Goal: Task Accomplishment & Management: Manage account settings

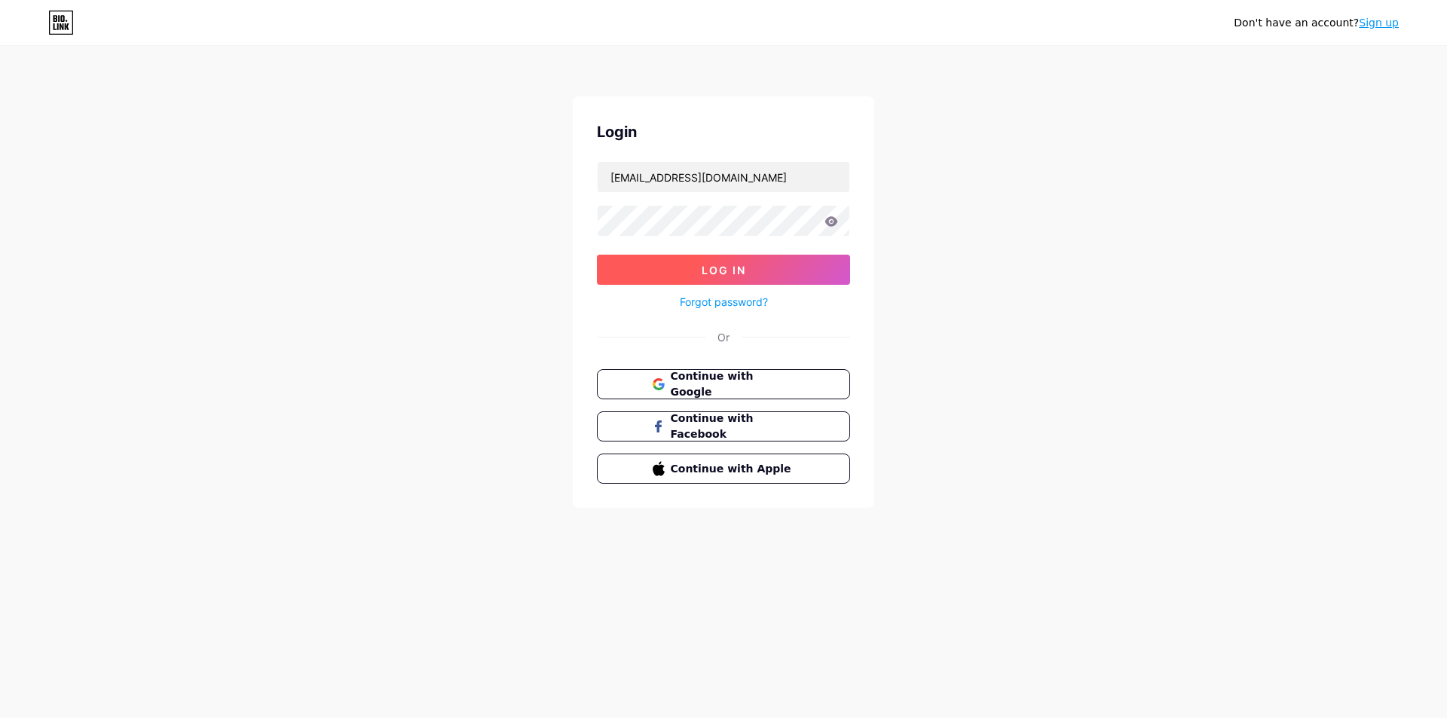
click at [778, 267] on button "Log In" at bounding box center [723, 270] width 253 height 30
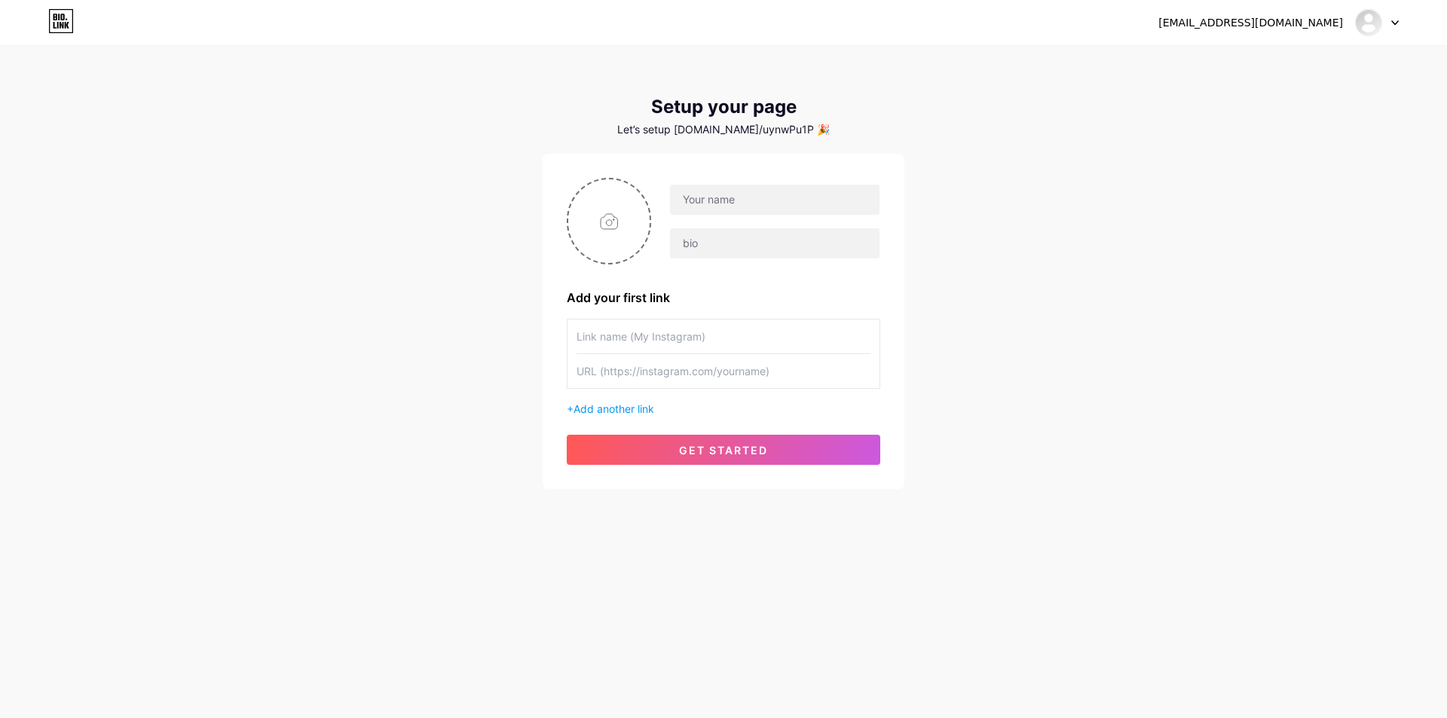
click at [1306, 14] on div "[EMAIL_ADDRESS][DOMAIN_NAME]" at bounding box center [1278, 22] width 240 height 27
click at [1373, 14] on img at bounding box center [1368, 23] width 24 height 24
click at [1302, 97] on li "Logout" at bounding box center [1304, 102] width 187 height 41
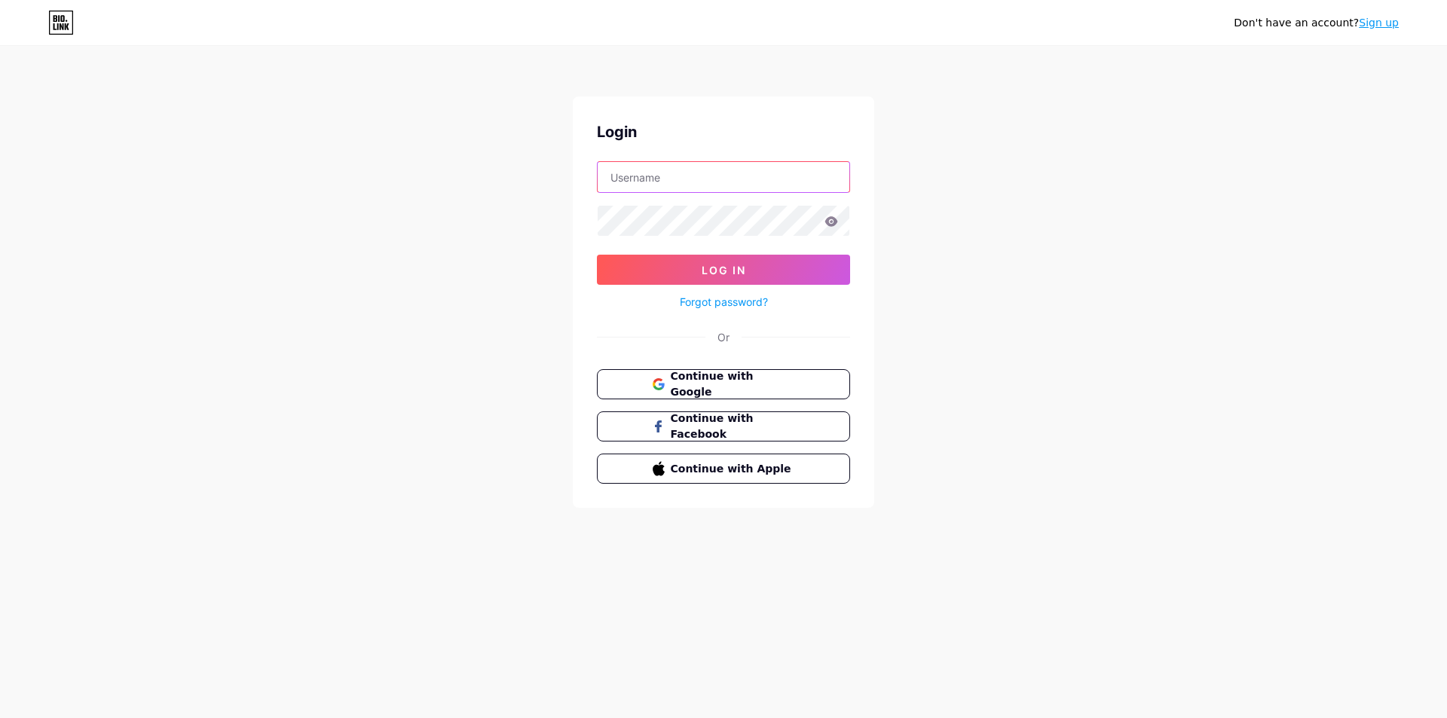
type input "[EMAIL_ADDRESS][DOMAIN_NAME]"
click at [752, 272] on button "Log In" at bounding box center [723, 270] width 253 height 30
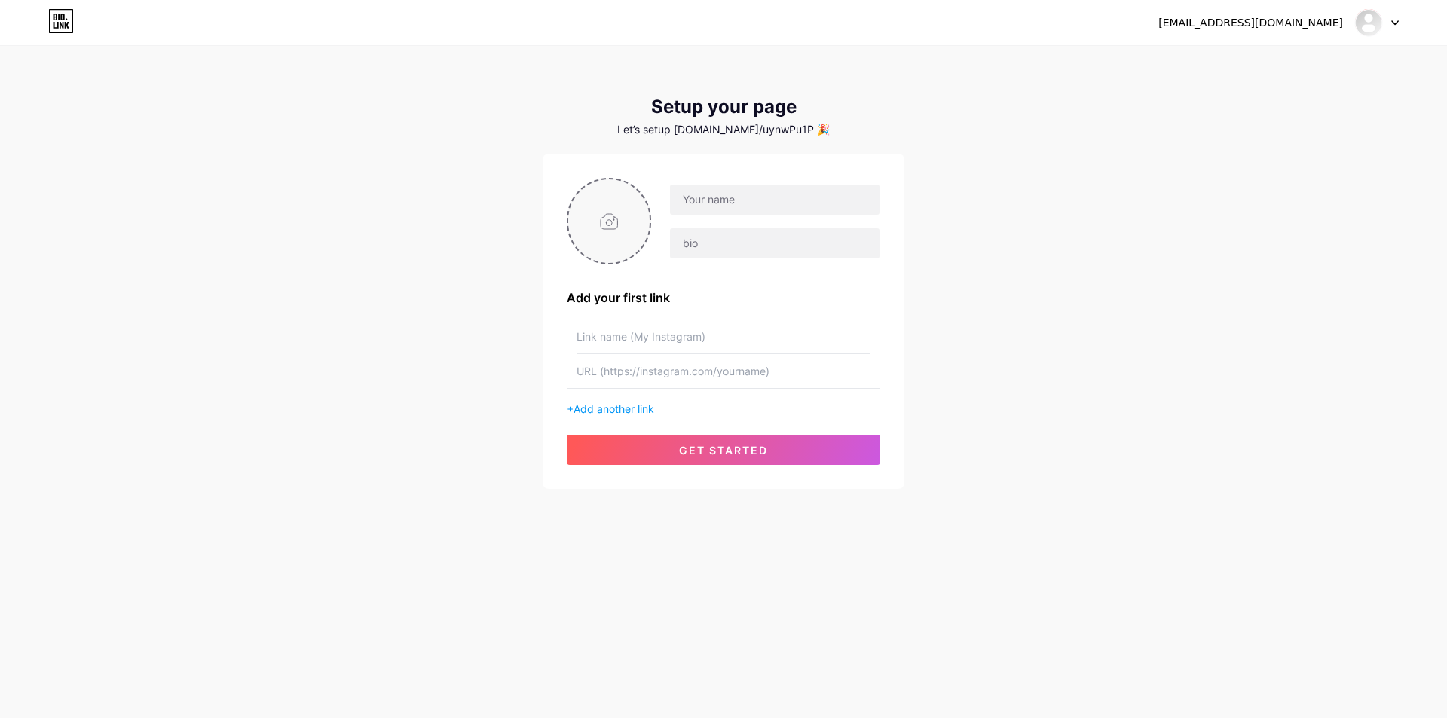
click at [625, 233] on input "file" at bounding box center [608, 221] width 81 height 84
type input "C:\fakepath\icon-techview.jpg"
click at [775, 207] on input "text" at bounding box center [774, 200] width 209 height 30
type input "techview"
click at [762, 237] on input "text" at bounding box center [774, 243] width 209 height 30
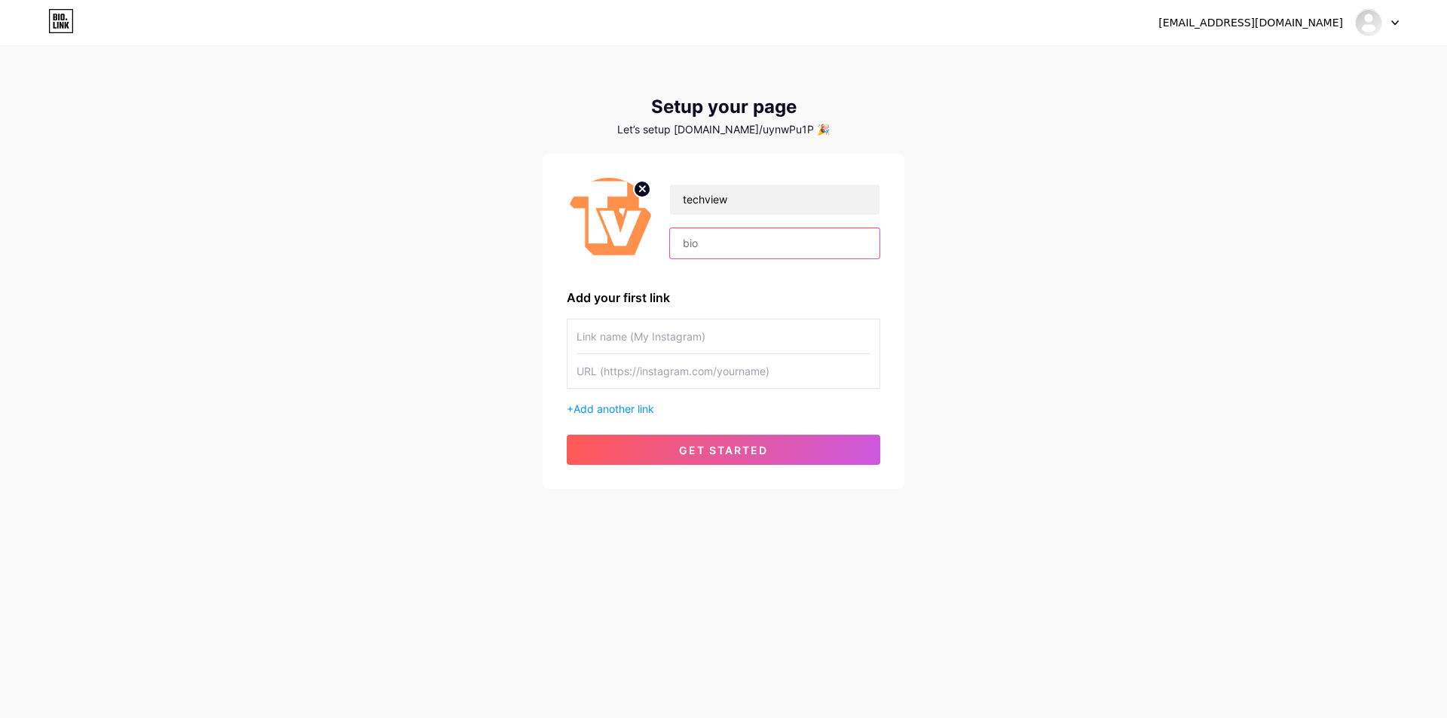
paste input "bestdana"
type input "bestdana"
click at [729, 466] on div "techview bestdana Add your first link + Add another link get started" at bounding box center [723, 321] width 362 height 335
click at [729, 454] on span "get started" at bounding box center [723, 450] width 89 height 13
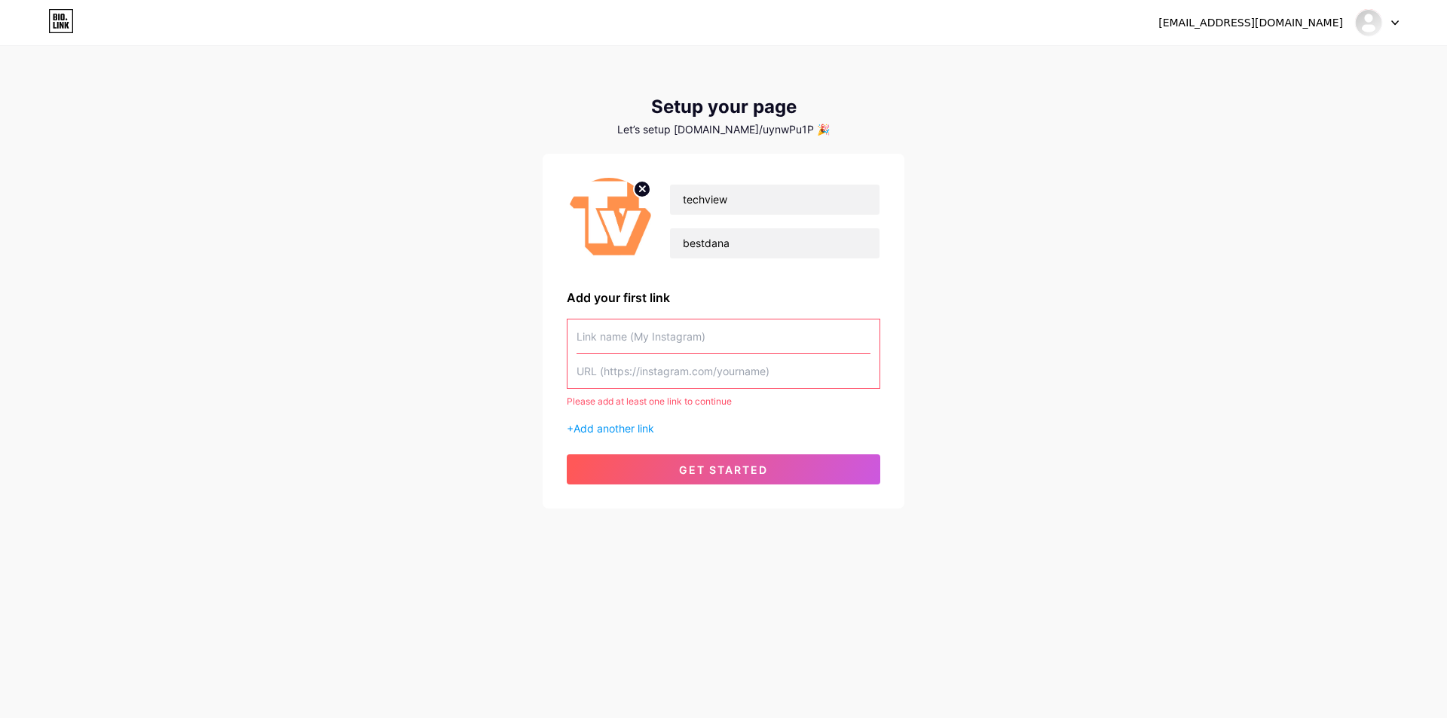
click at [690, 343] on input "text" at bounding box center [723, 336] width 294 height 34
paste input "bestdana"
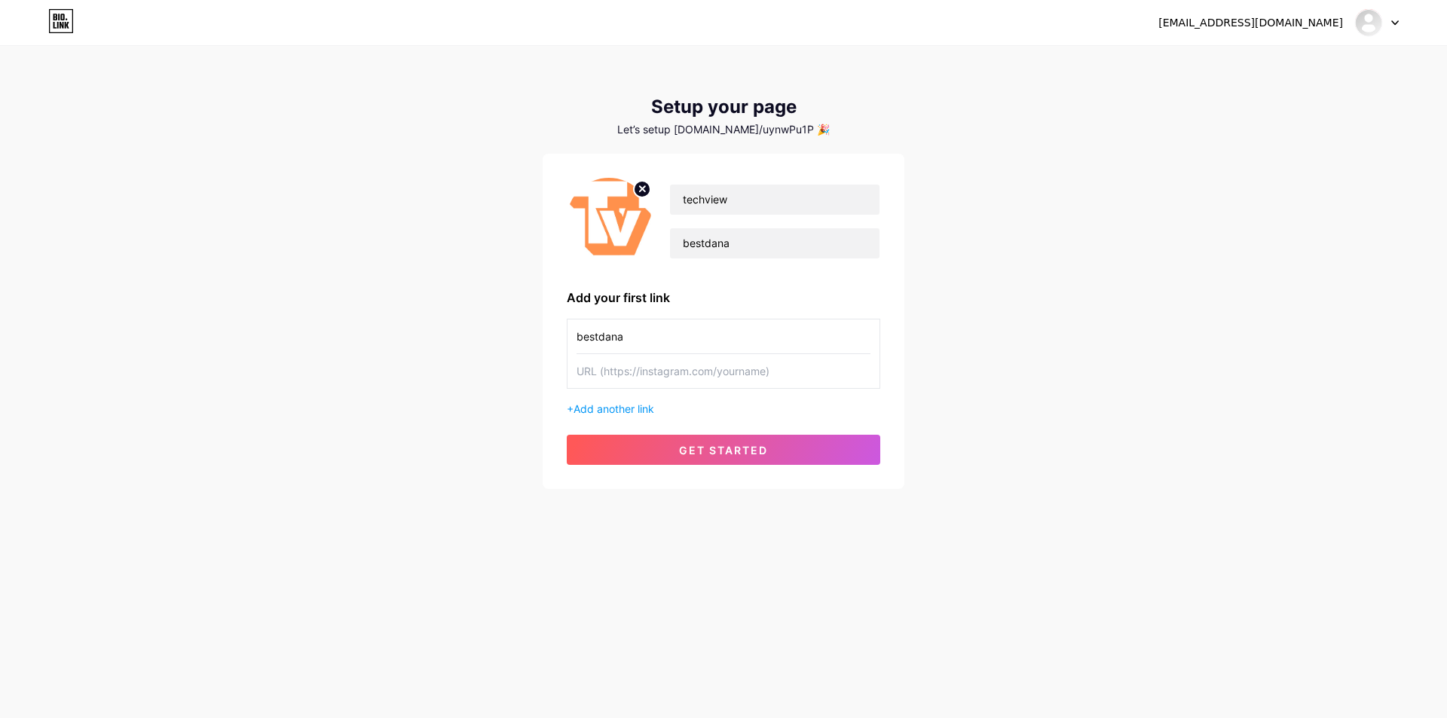
type input "bestdana"
click at [671, 371] on input "text" at bounding box center [723, 371] width 294 height 34
click at [669, 459] on button "get started" at bounding box center [723, 450] width 313 height 30
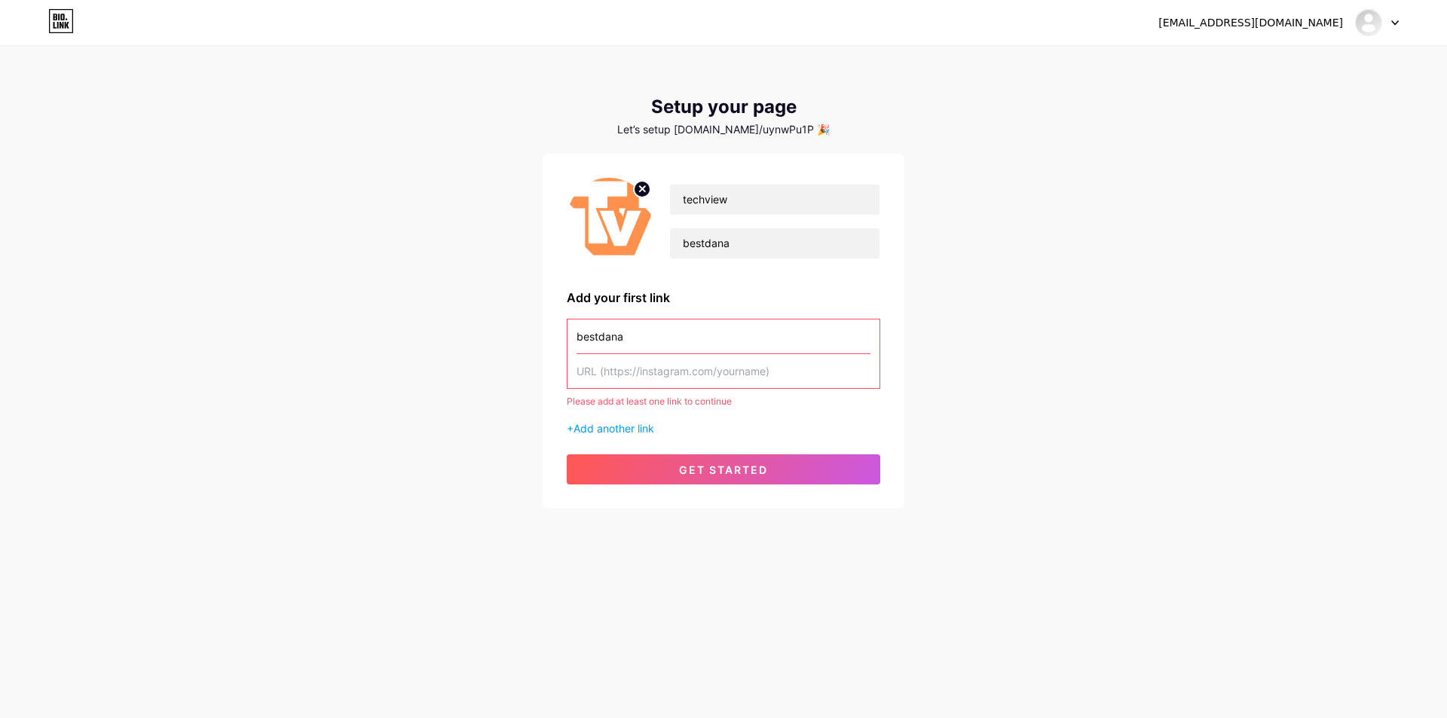
click at [666, 377] on input "text" at bounding box center [723, 371] width 294 height 34
paste input "https://www.instagram.com/danang_fantasticity/"
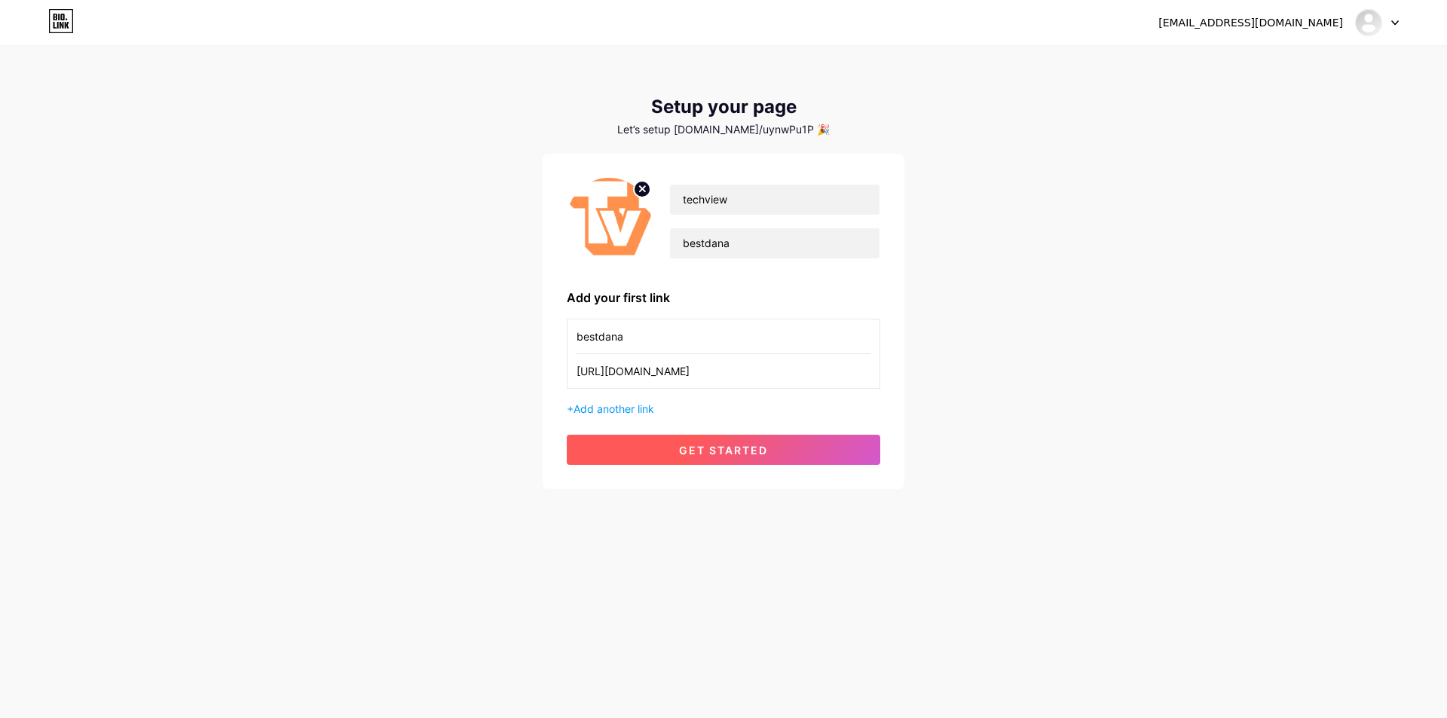
click at [690, 445] on span "get started" at bounding box center [723, 450] width 89 height 13
click at [747, 436] on button "get started" at bounding box center [723, 450] width 313 height 30
click at [791, 445] on button "get started" at bounding box center [723, 450] width 313 height 30
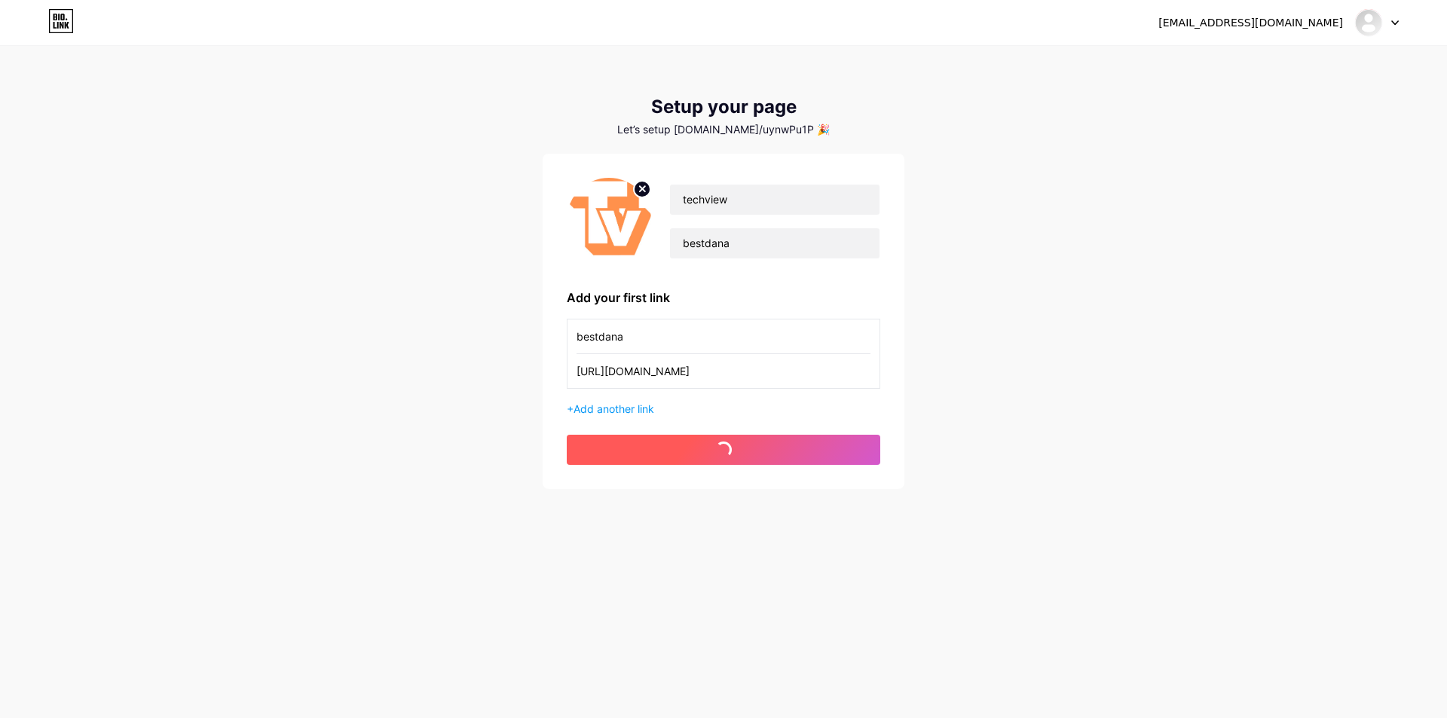
click at [791, 445] on button "get started" at bounding box center [723, 450] width 313 height 30
click at [1358, 20] on img at bounding box center [1368, 23] width 24 height 24
click at [697, 451] on span "get started" at bounding box center [723, 450] width 89 height 13
click at [704, 450] on span "get started" at bounding box center [723, 450] width 89 height 13
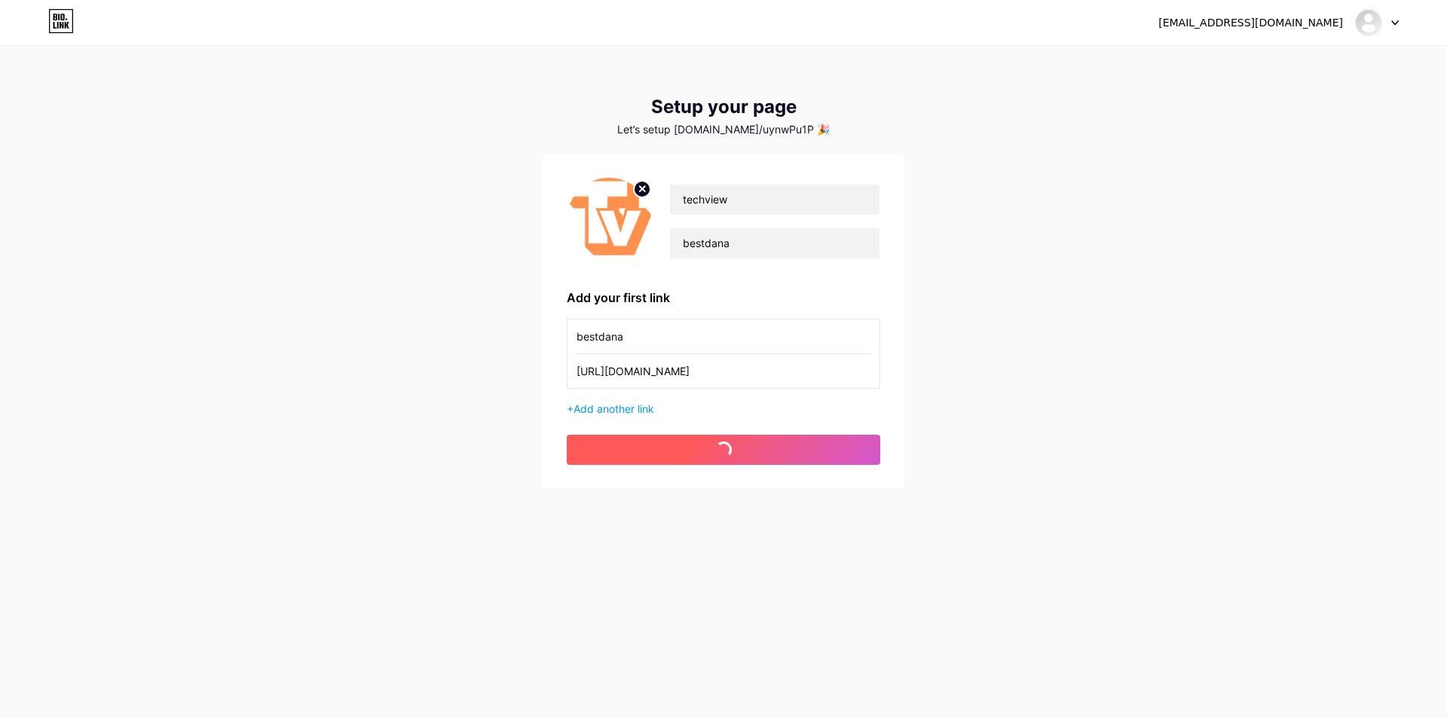
click at [704, 450] on span "get started" at bounding box center [723, 450] width 89 height 13
click at [704, 449] on span "get started" at bounding box center [723, 450] width 89 height 13
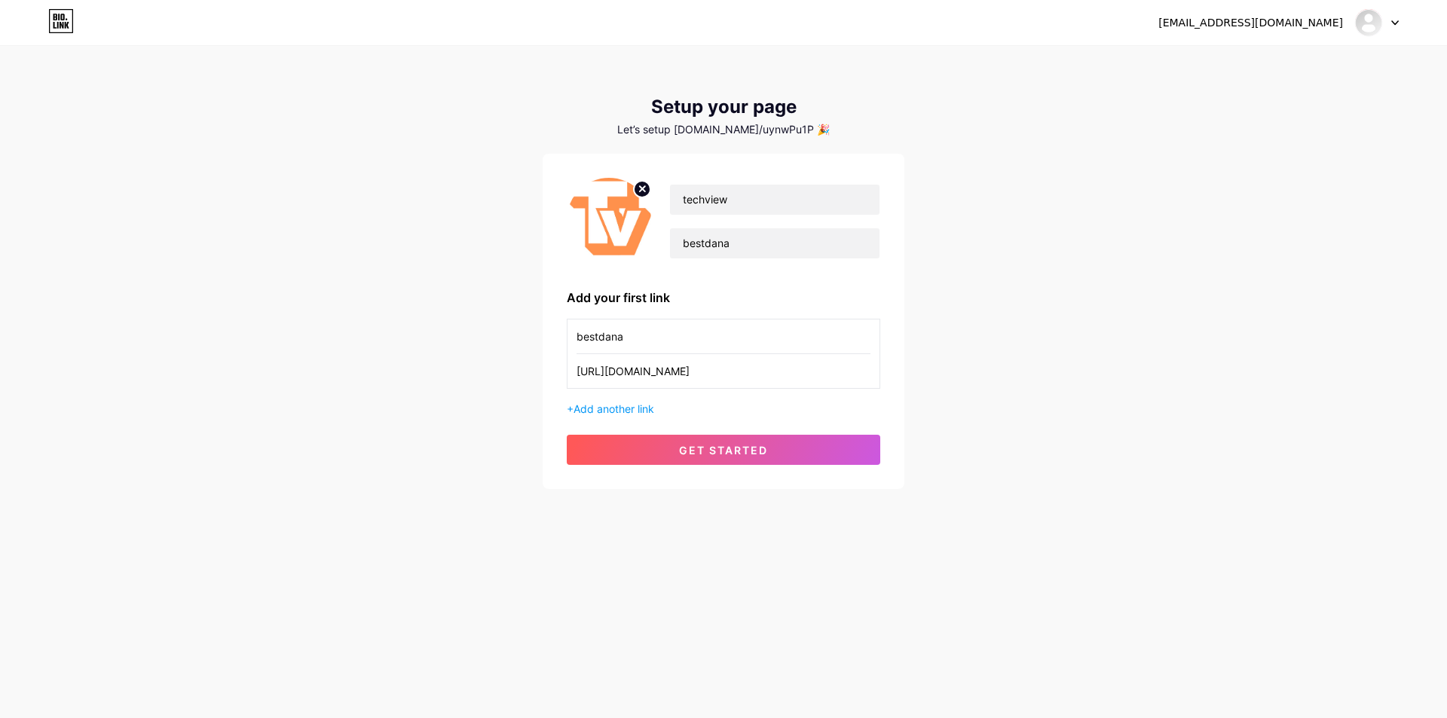
drag, startPoint x: 727, startPoint y: 368, endPoint x: 815, endPoint y: 371, distance: 88.2
click at [815, 371] on input "https://www.instagram.com/danang_fantasticity/" at bounding box center [723, 371] width 294 height 34
paste input "danang_fantasticity"
click at [704, 445] on span "get started" at bounding box center [723, 450] width 89 height 13
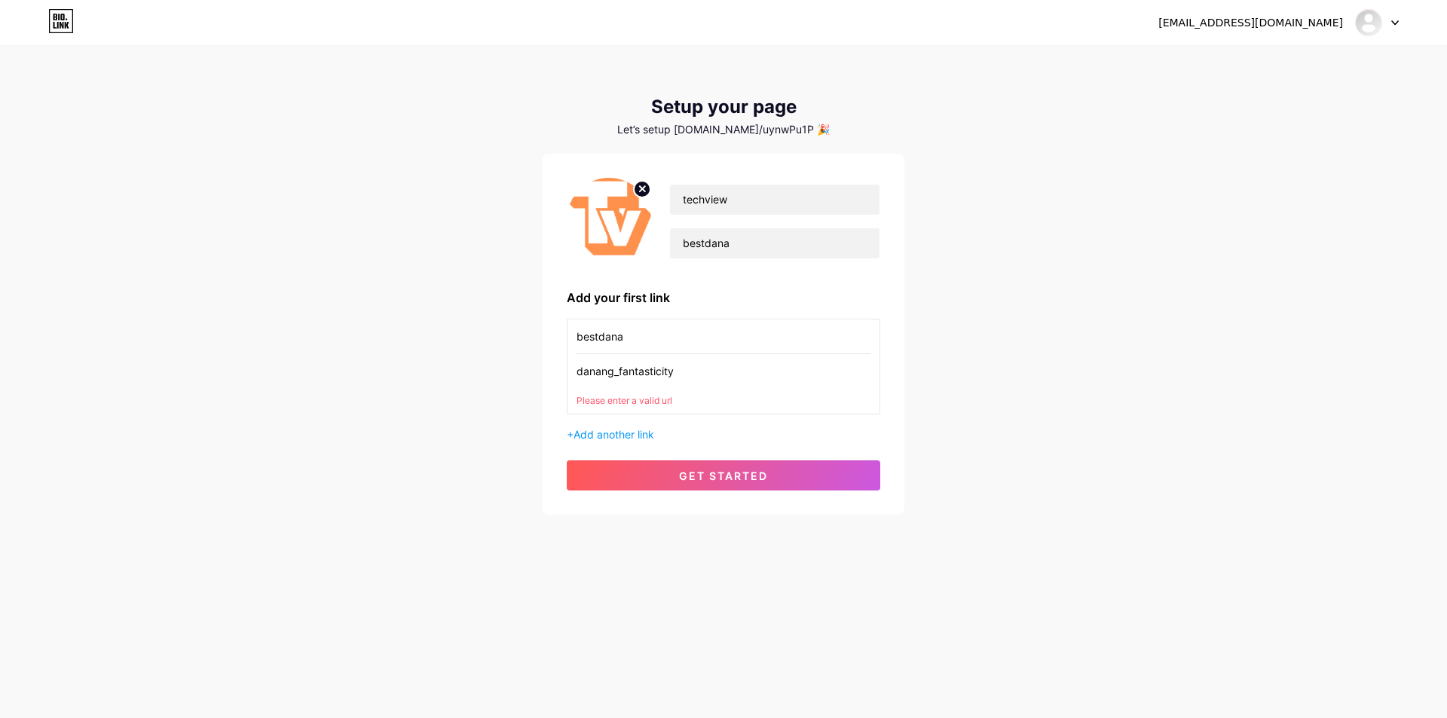
click at [712, 362] on input "danang_fantasticity" at bounding box center [723, 371] width 294 height 34
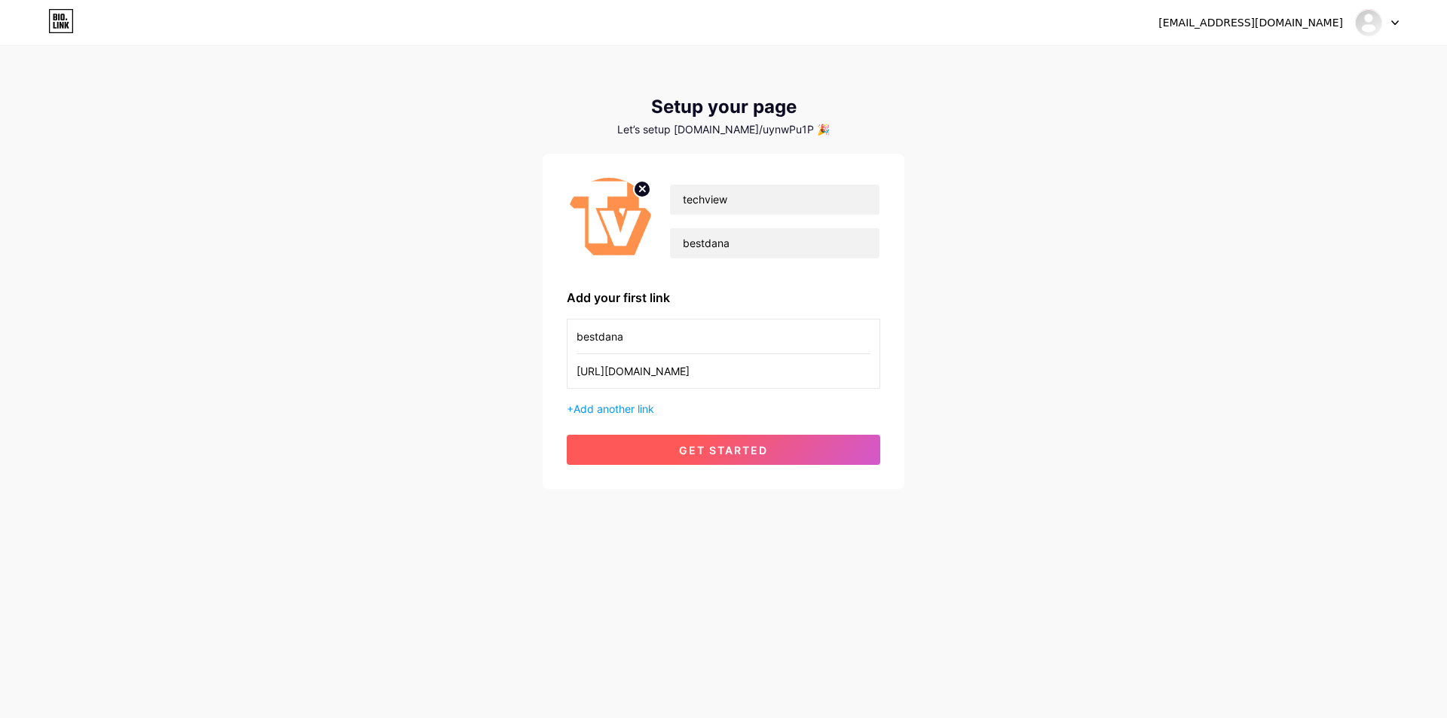
type input "https://www.instagram.com/danang_fantasticity/"
click at [714, 457] on button "get started" at bounding box center [723, 450] width 313 height 30
click at [598, 410] on span "Add another link" at bounding box center [613, 408] width 81 height 13
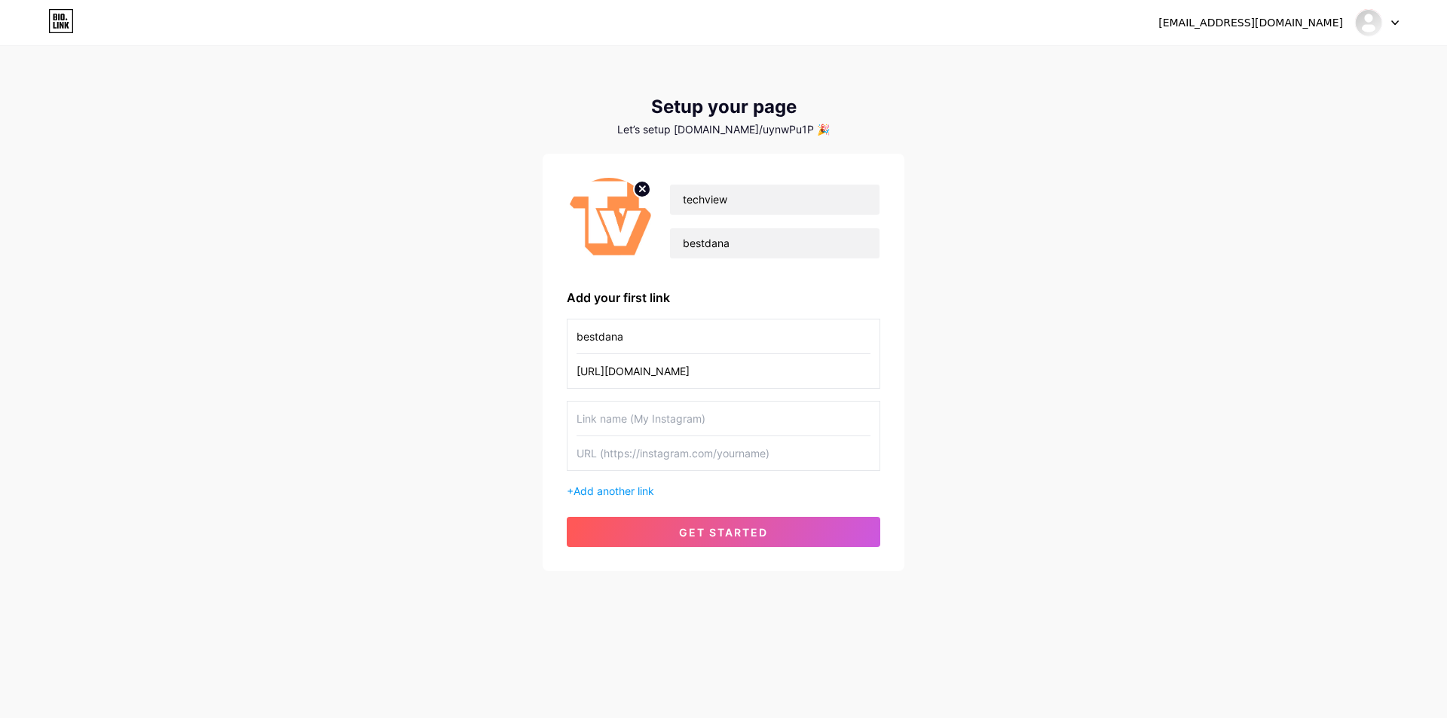
click at [658, 462] on input "text" at bounding box center [723, 453] width 294 height 34
click at [671, 431] on input "text" at bounding box center [723, 419] width 294 height 34
click at [776, 378] on input "https://www.instagram.com/danang_fantasticity/" at bounding box center [723, 371] width 294 height 34
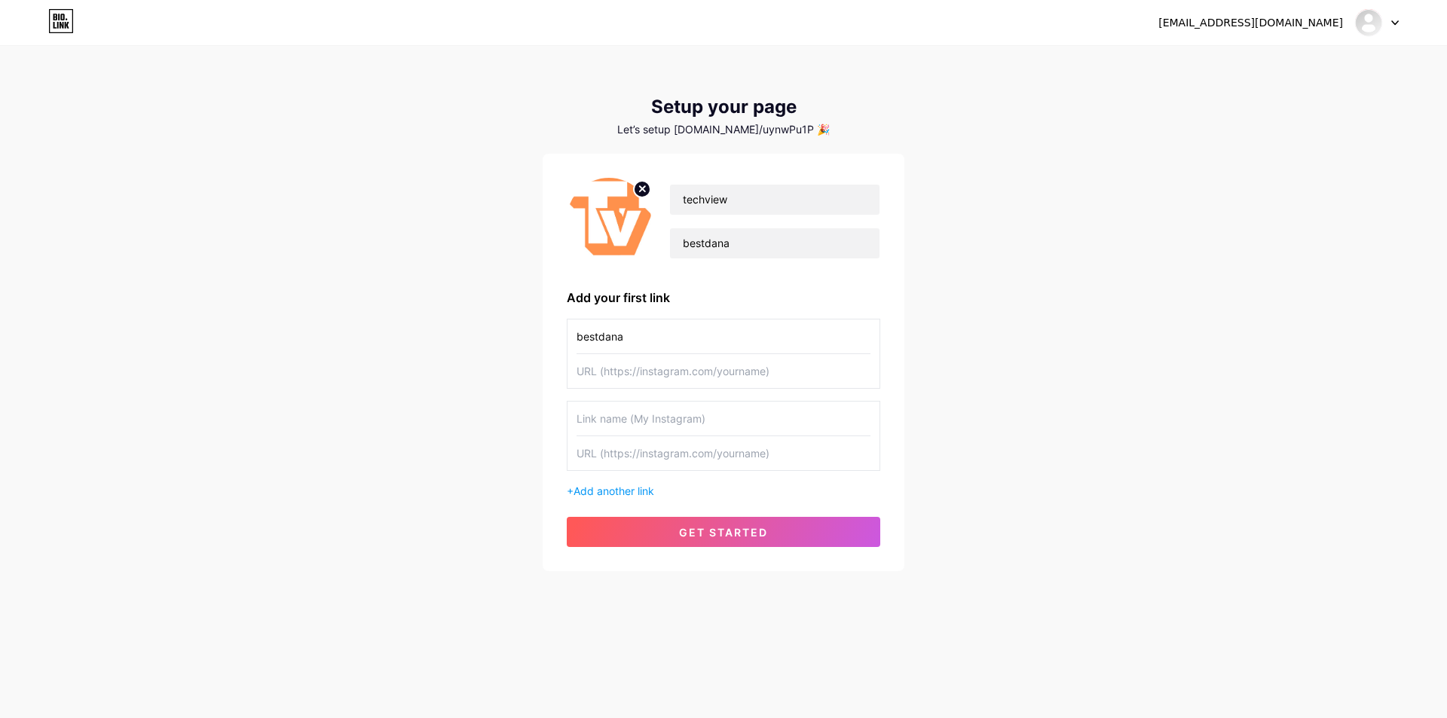
paste input "https://techview.vn/"
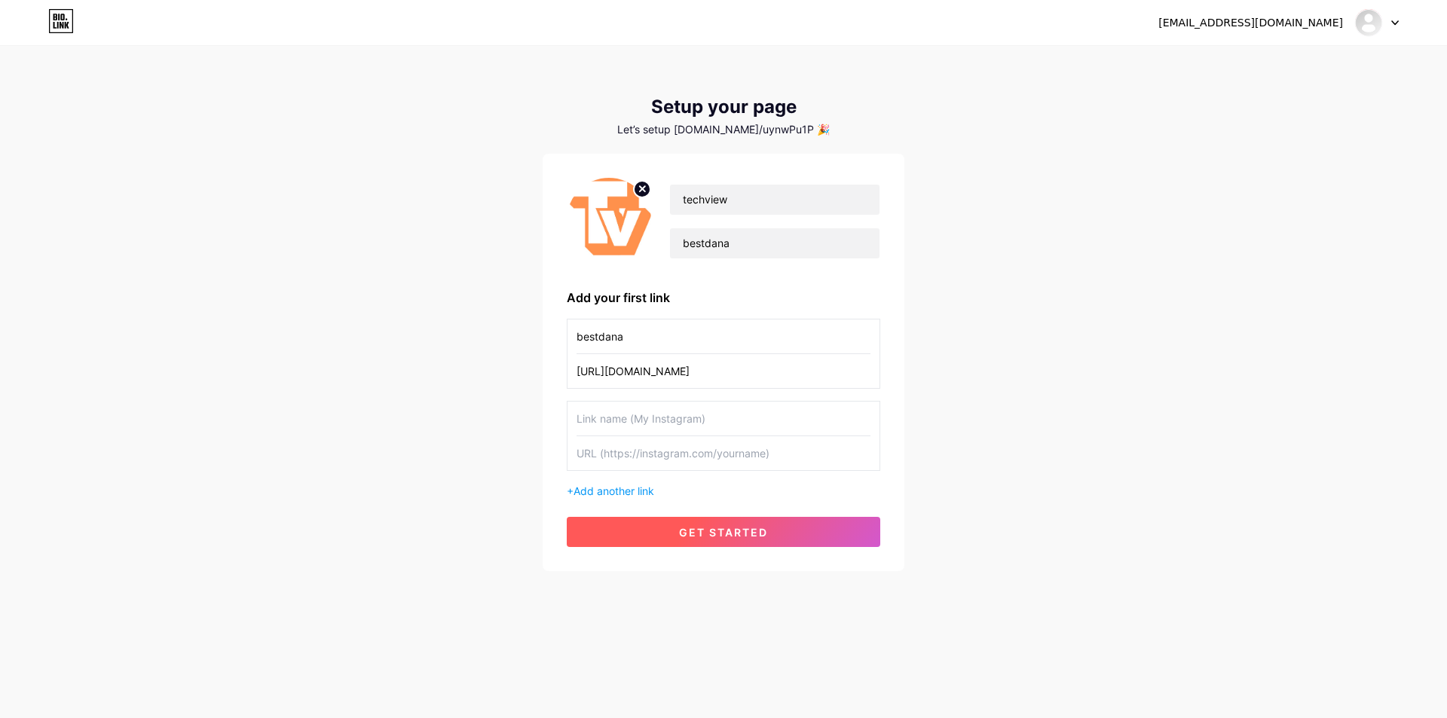
type input "https://techview.vn/"
click at [713, 527] on span "get started" at bounding box center [723, 532] width 89 height 13
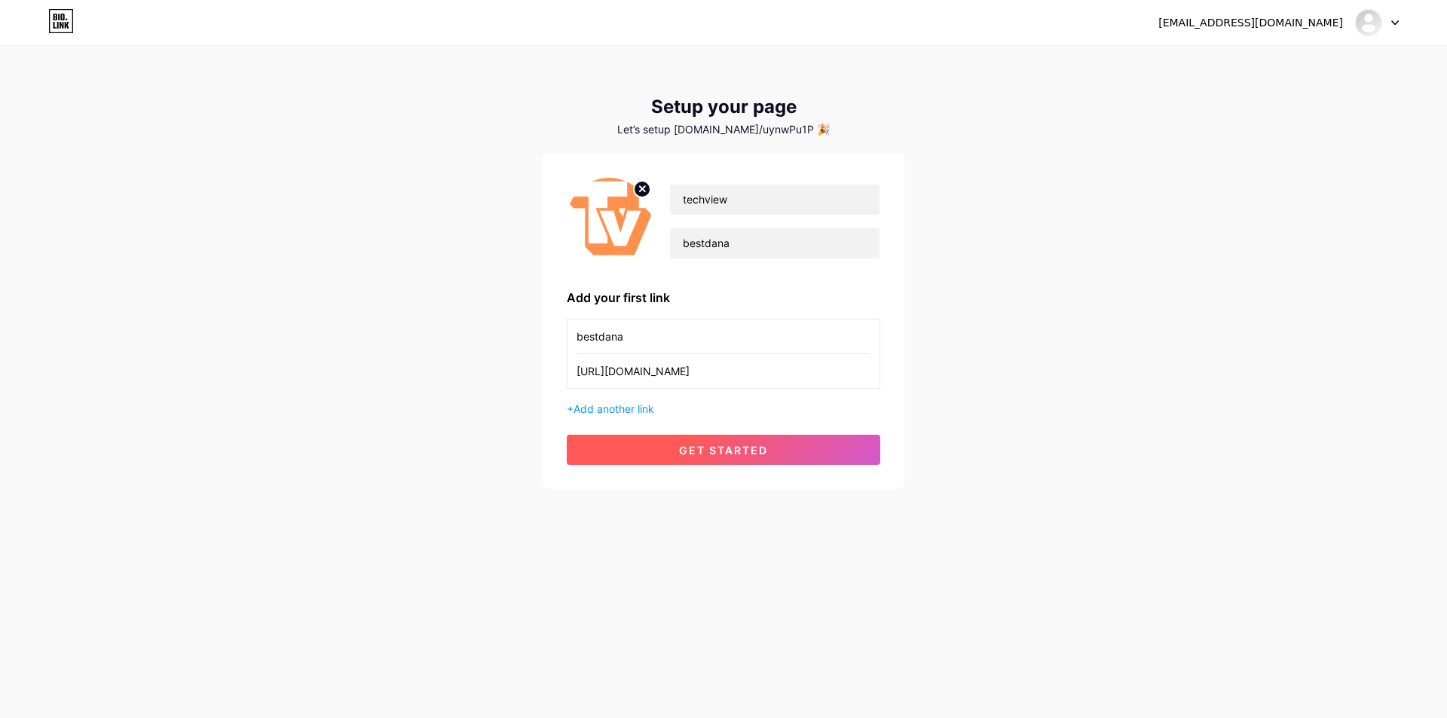
click at [720, 457] on button "get started" at bounding box center [723, 450] width 313 height 30
click at [720, 457] on span at bounding box center [724, 450] width 20 height 20
click at [720, 457] on span at bounding box center [723, 450] width 23 height 23
click at [774, 121] on div "Setup your page Let’s setup bio.link/uynwPu1P 🎉" at bounding box center [723, 115] width 362 height 39
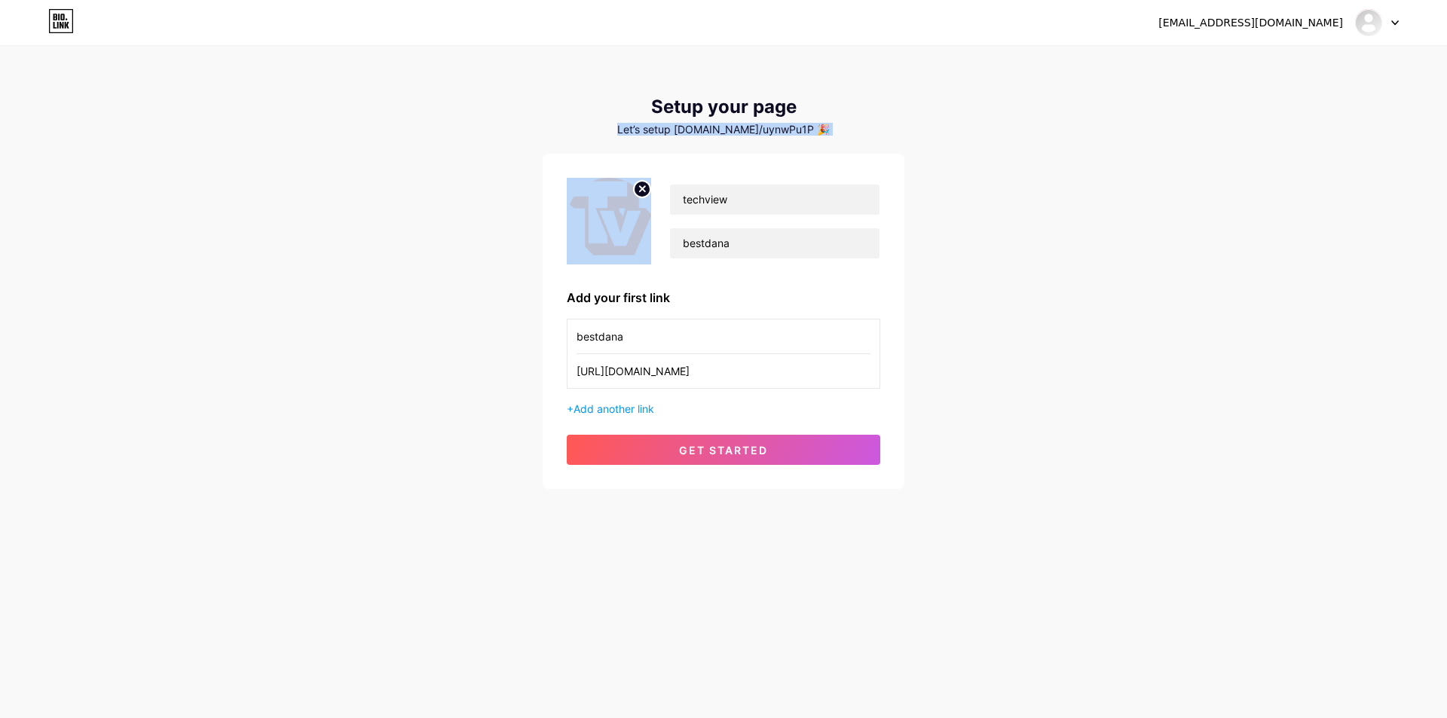
click at [774, 121] on div "Setup your page Let’s setup bio.link/uynwPu1P 🎉" at bounding box center [723, 115] width 362 height 39
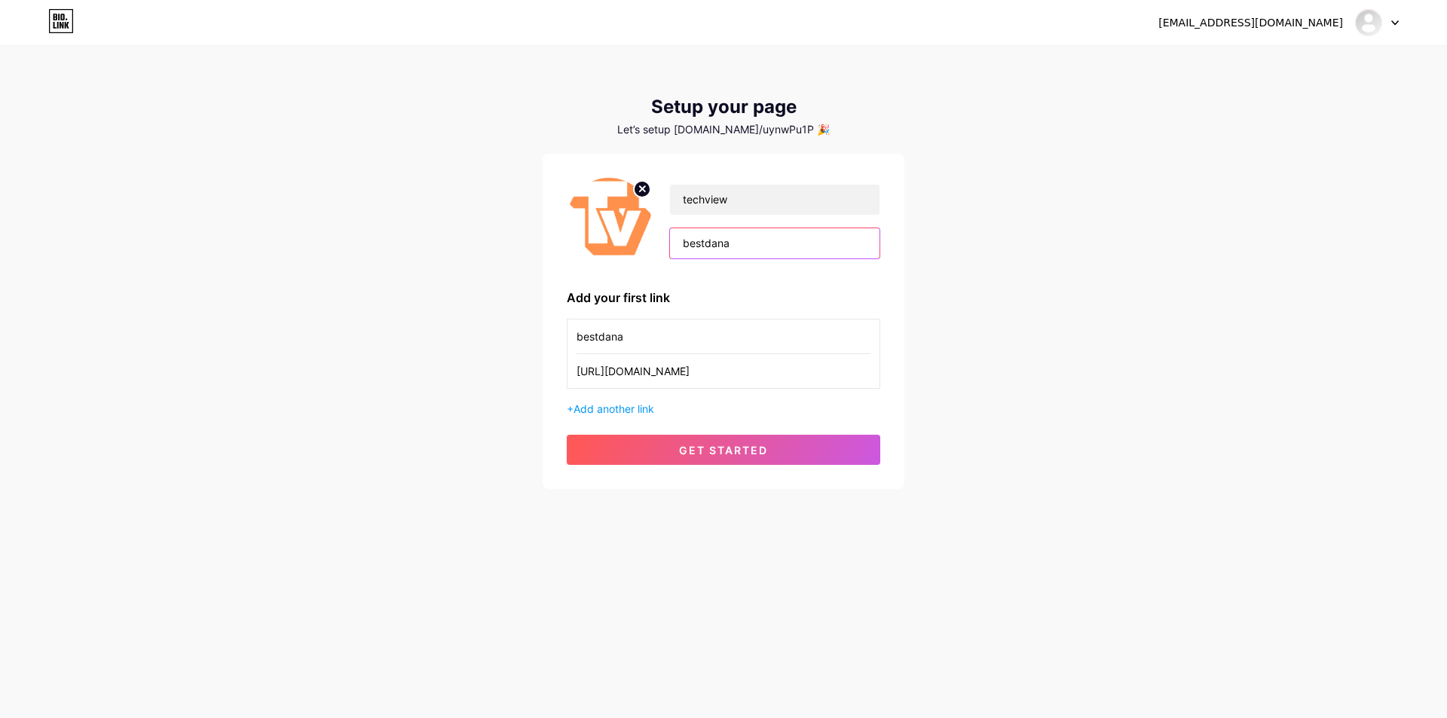
click at [737, 236] on input "bestdana" at bounding box center [774, 243] width 209 height 30
drag, startPoint x: 759, startPoint y: 197, endPoint x: 553, endPoint y: 198, distance: 205.7
click at [565, 198] on div "techview bestdana Add your first link bestdana https://techview.vn/ + Add anoth…" at bounding box center [723, 321] width 362 height 335
click at [769, 243] on input "bestdana" at bounding box center [774, 243] width 209 height 30
paste input "techview"
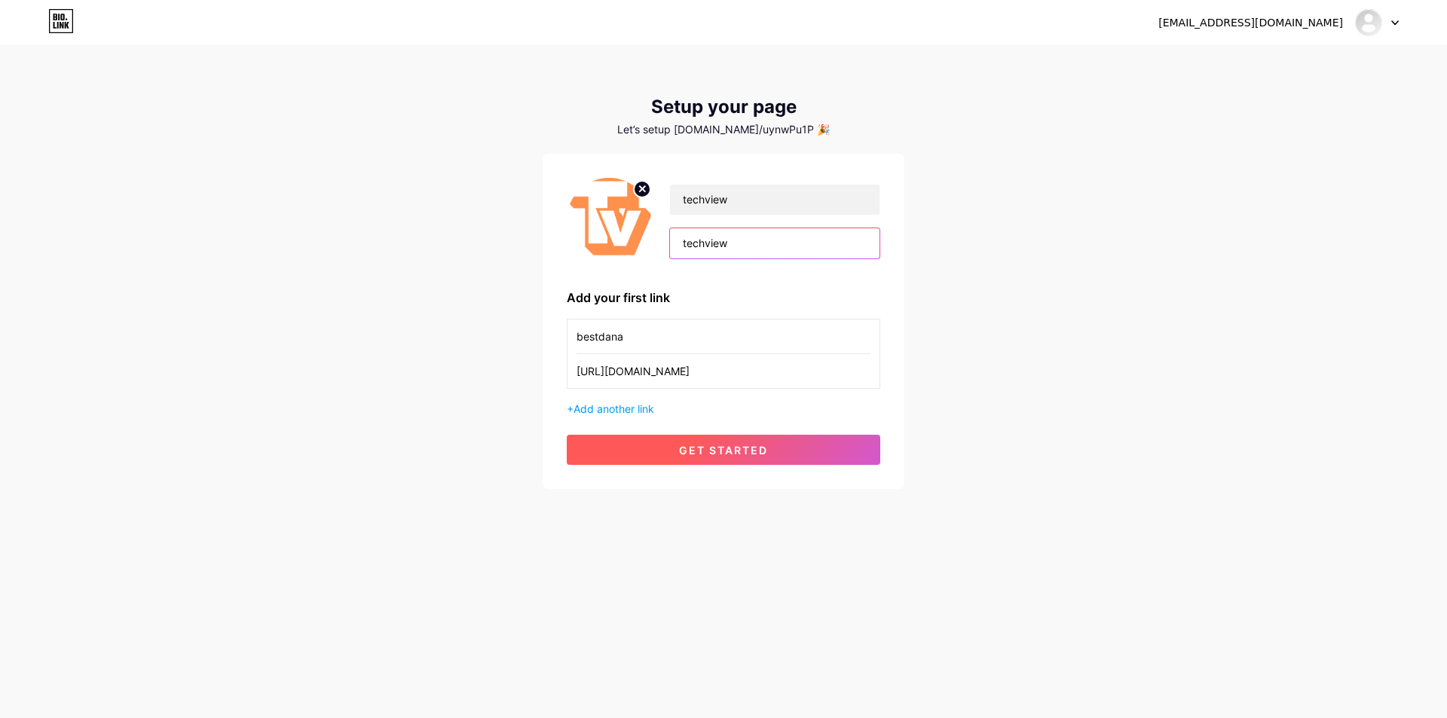
type input "techview"
click at [723, 445] on span "get started" at bounding box center [723, 450] width 89 height 13
click at [0, 0] on span at bounding box center [0, 0] width 0 height 0
click at [723, 445] on span at bounding box center [723, 450] width 18 height 18
click at [723, 445] on span at bounding box center [723, 449] width 21 height 21
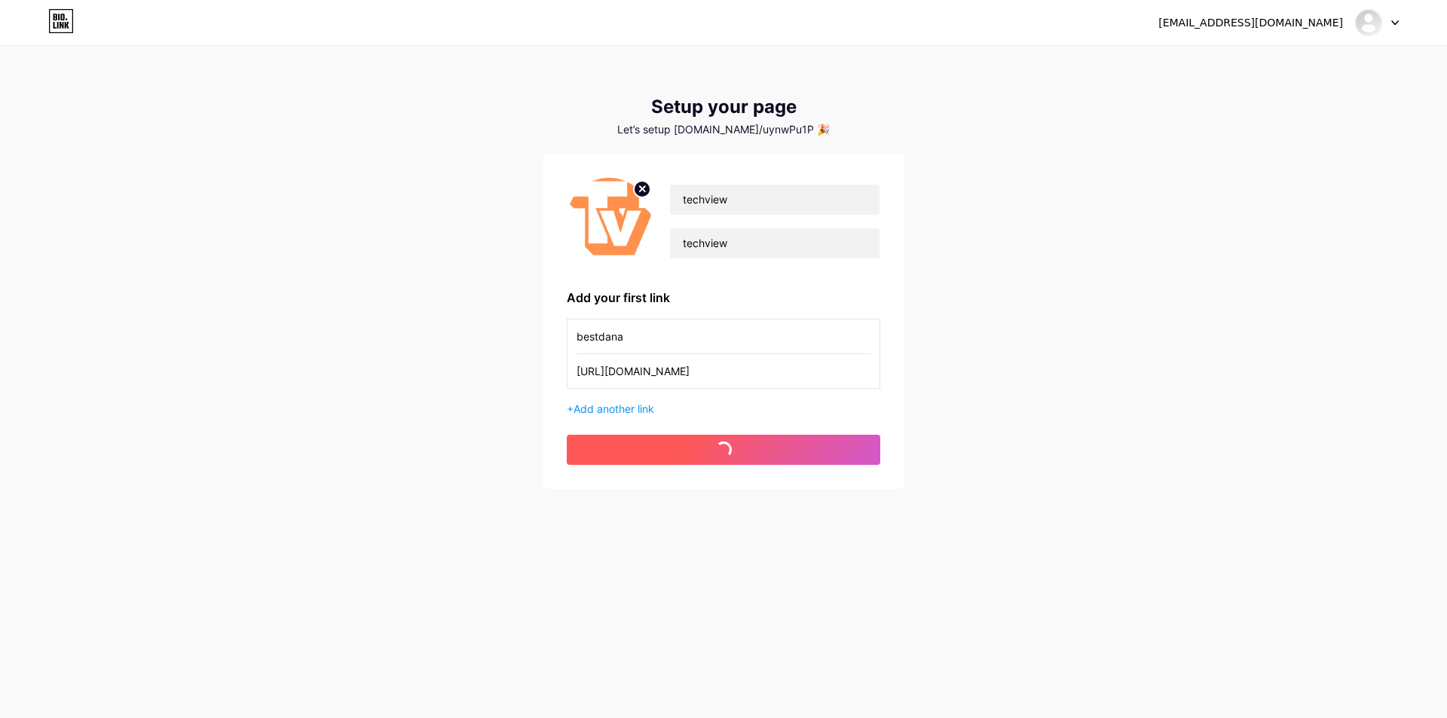
click at [723, 445] on button "get started" at bounding box center [723, 450] width 313 height 30
click at [723, 445] on span at bounding box center [723, 450] width 17 height 17
click at [723, 445] on span at bounding box center [723, 450] width 23 height 23
click at [723, 445] on span "get started" at bounding box center [723, 450] width 89 height 13
click at [1373, 23] on img at bounding box center [1368, 23] width 24 height 24
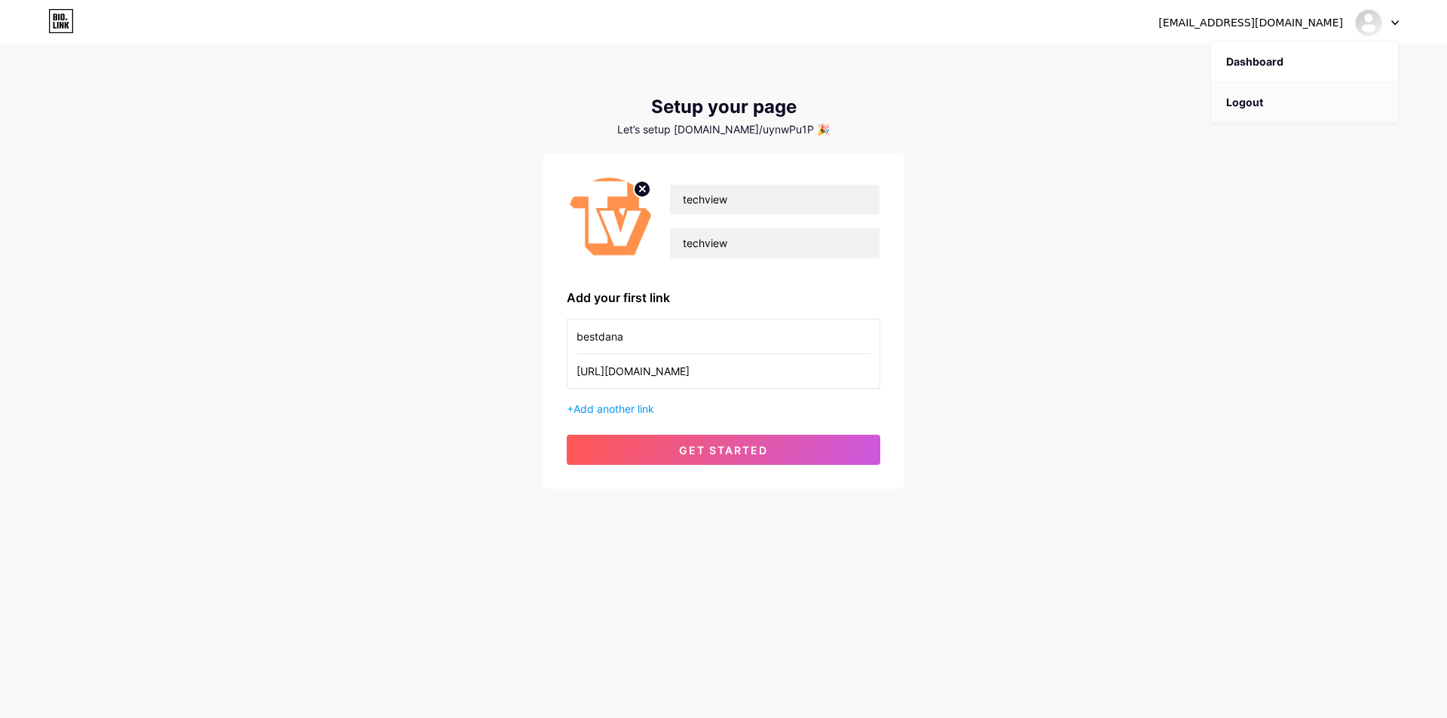
click at [1269, 99] on li "Logout" at bounding box center [1304, 102] width 187 height 41
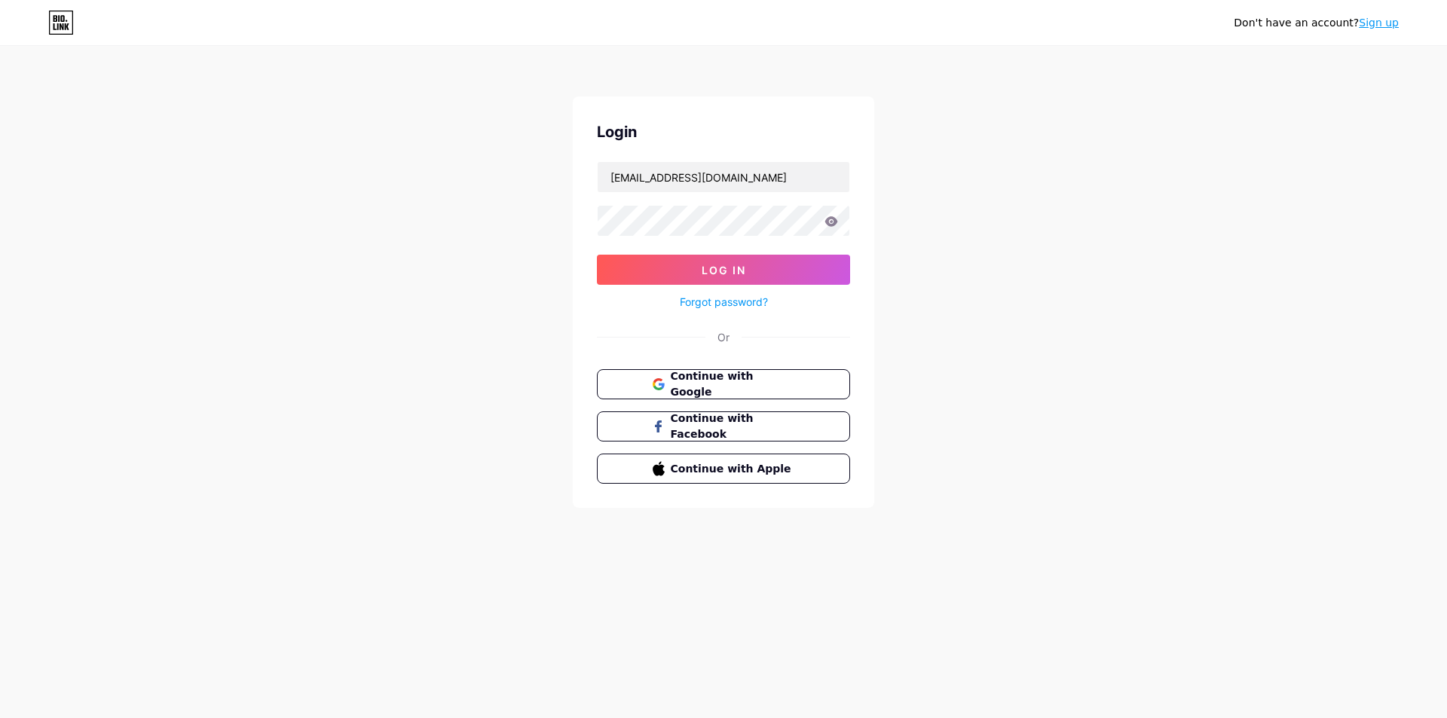
click at [1260, 99] on div "Don't have an account? Sign up Login laptopcudanang133135@gmail.com Log In Forg…" at bounding box center [723, 278] width 1447 height 556
click at [692, 304] on link "Forgot password?" at bounding box center [724, 302] width 88 height 16
click at [825, 225] on icon at bounding box center [831, 221] width 14 height 11
click at [828, 225] on icon at bounding box center [831, 221] width 13 height 10
click at [781, 272] on button "Log In" at bounding box center [723, 270] width 253 height 30
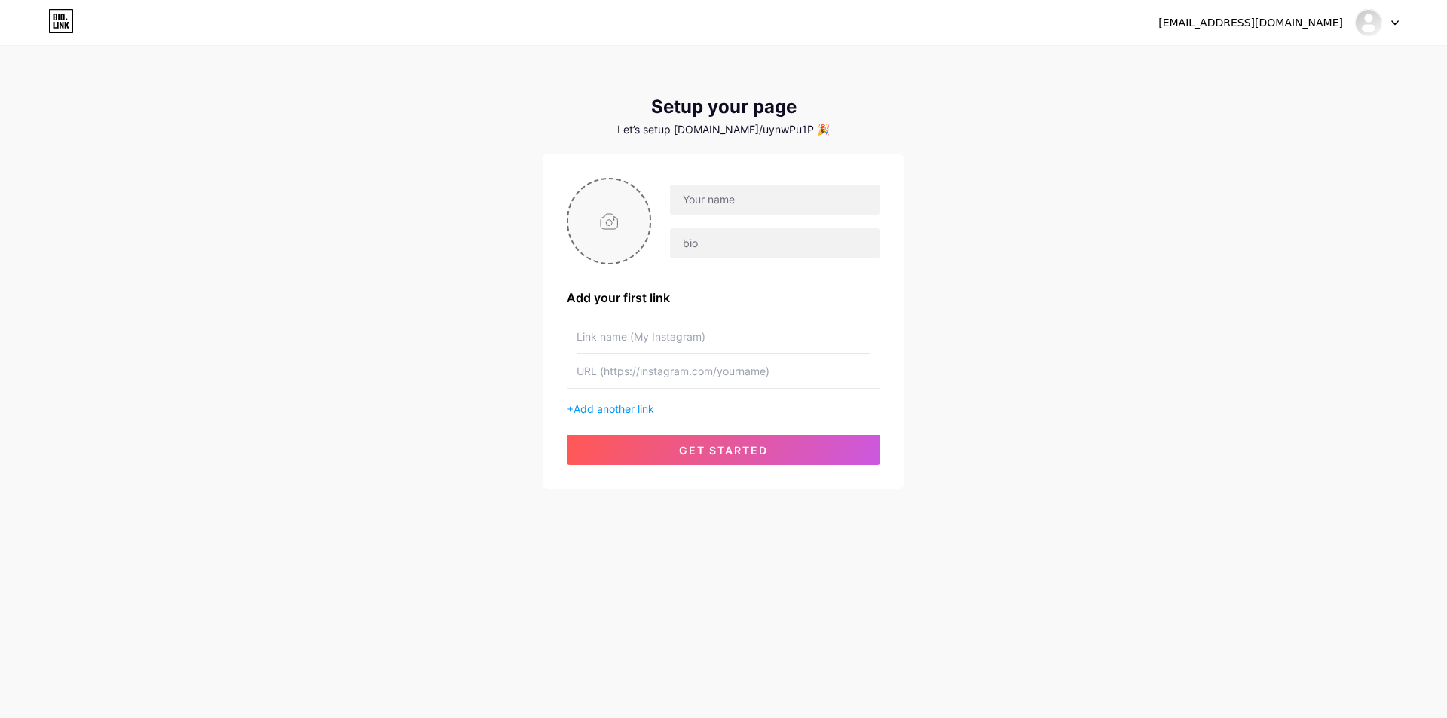
click at [600, 210] on input "file" at bounding box center [608, 221] width 81 height 84
type input "C:\fakepath\icon-techview.jpg"
click at [715, 199] on input "text" at bounding box center [774, 200] width 209 height 30
type input "techview"
drag, startPoint x: 709, startPoint y: 239, endPoint x: 711, endPoint y: 271, distance: 32.5
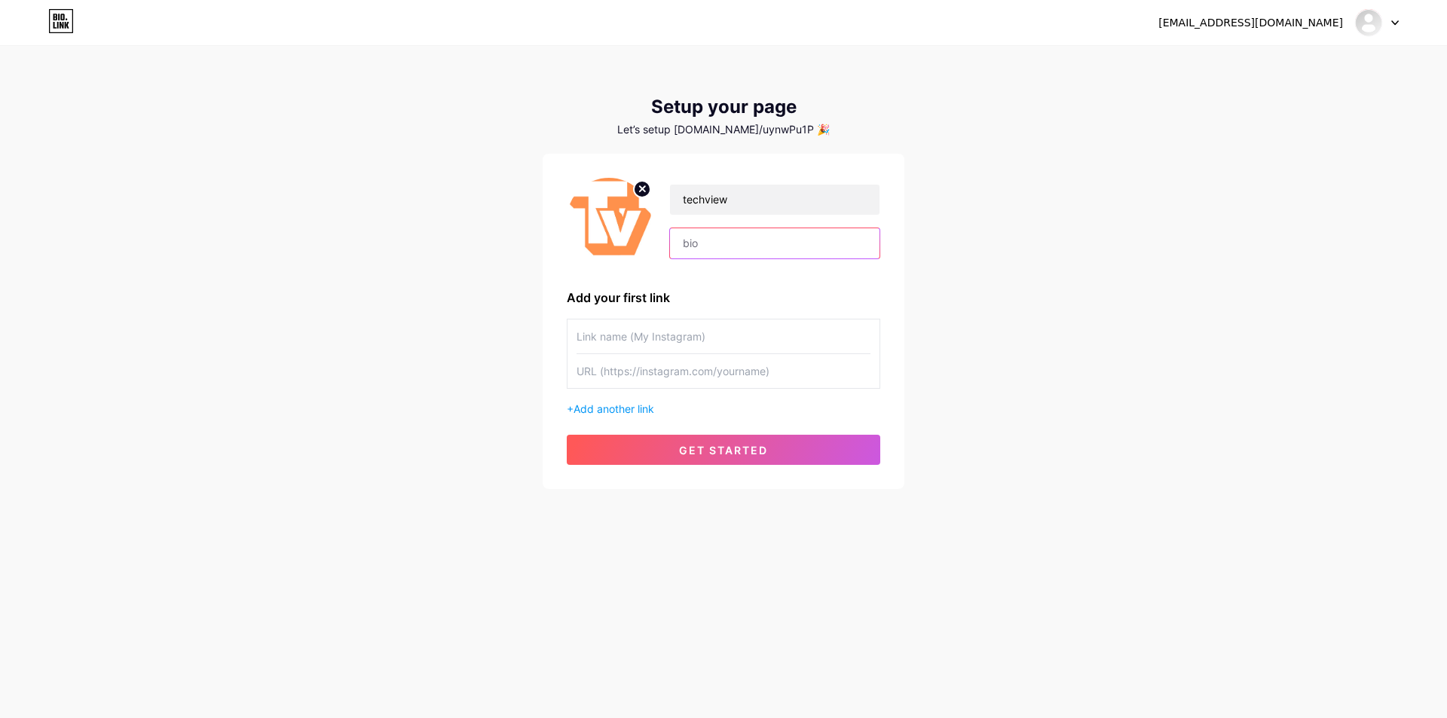
click at [709, 239] on input "text" at bounding box center [774, 243] width 209 height 30
paste input "techview"
paste input ".vn"
type input "techview.vn"
click at [749, 439] on button "get started" at bounding box center [723, 450] width 313 height 30
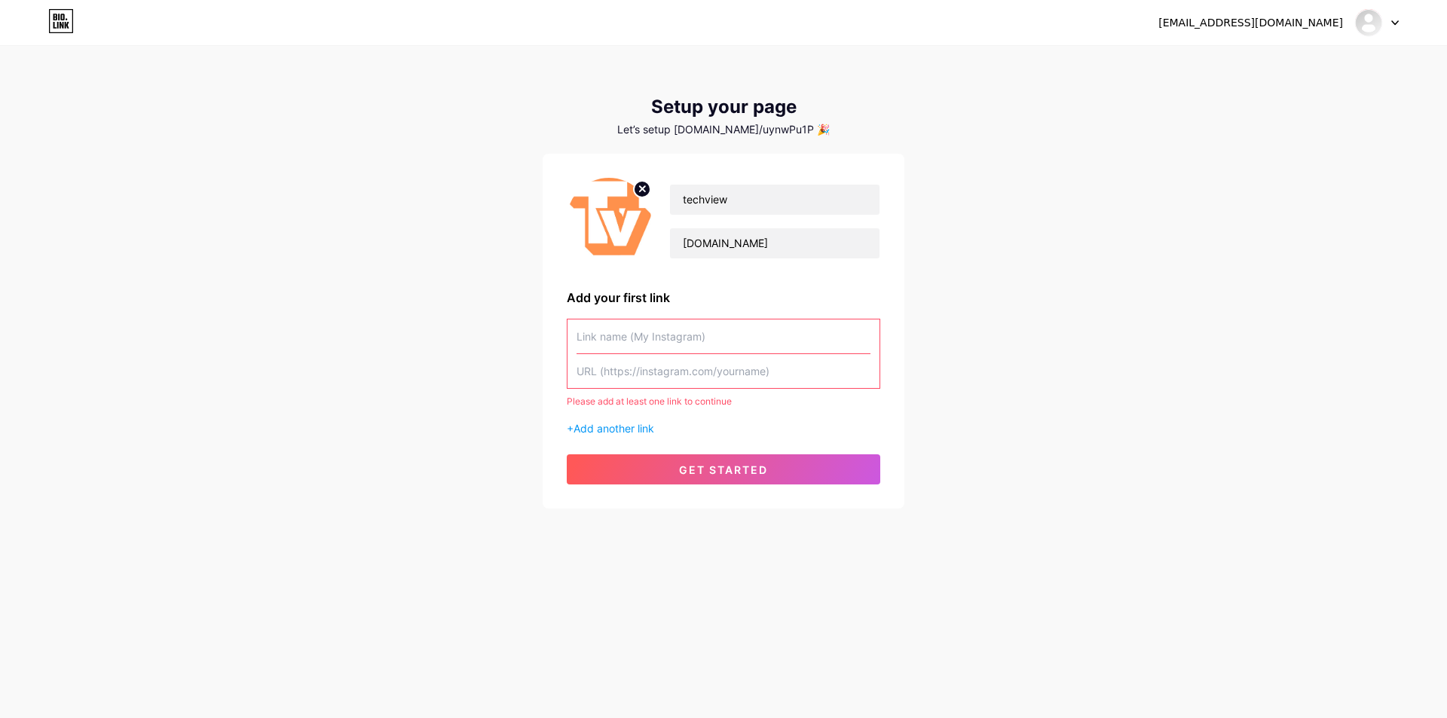
drag, startPoint x: 671, startPoint y: 362, endPoint x: 668, endPoint y: 355, distance: 8.1
click at [671, 362] on input "text" at bounding box center [723, 371] width 294 height 34
paste input "techview.vn"
type input "techview.vn"
click at [666, 333] on input "text" at bounding box center [723, 336] width 294 height 34
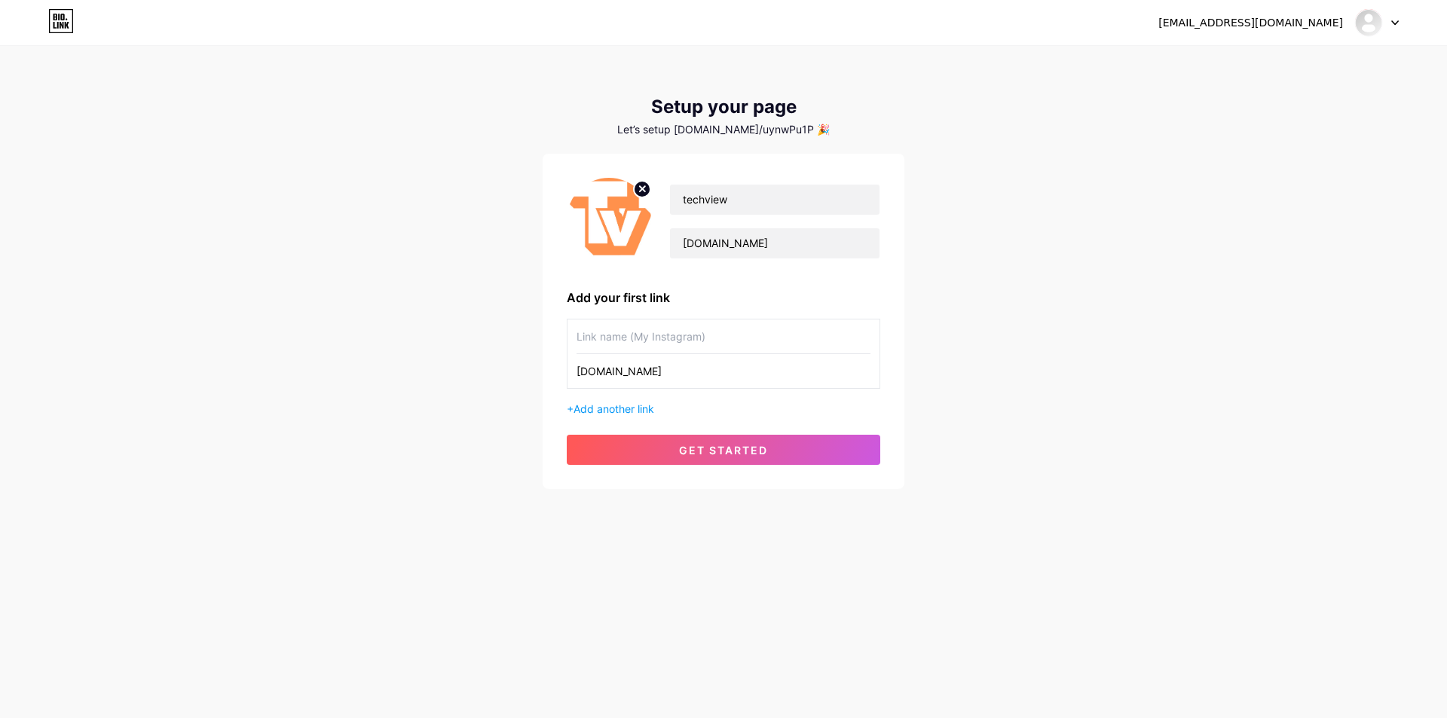
paste input "techview.vn"
type input "techview.vn"
click at [729, 440] on button "get started" at bounding box center [723, 450] width 313 height 30
click at [772, 195] on input "text" at bounding box center [774, 200] width 209 height 30
click at [1369, 18] on img at bounding box center [1368, 23] width 24 height 24
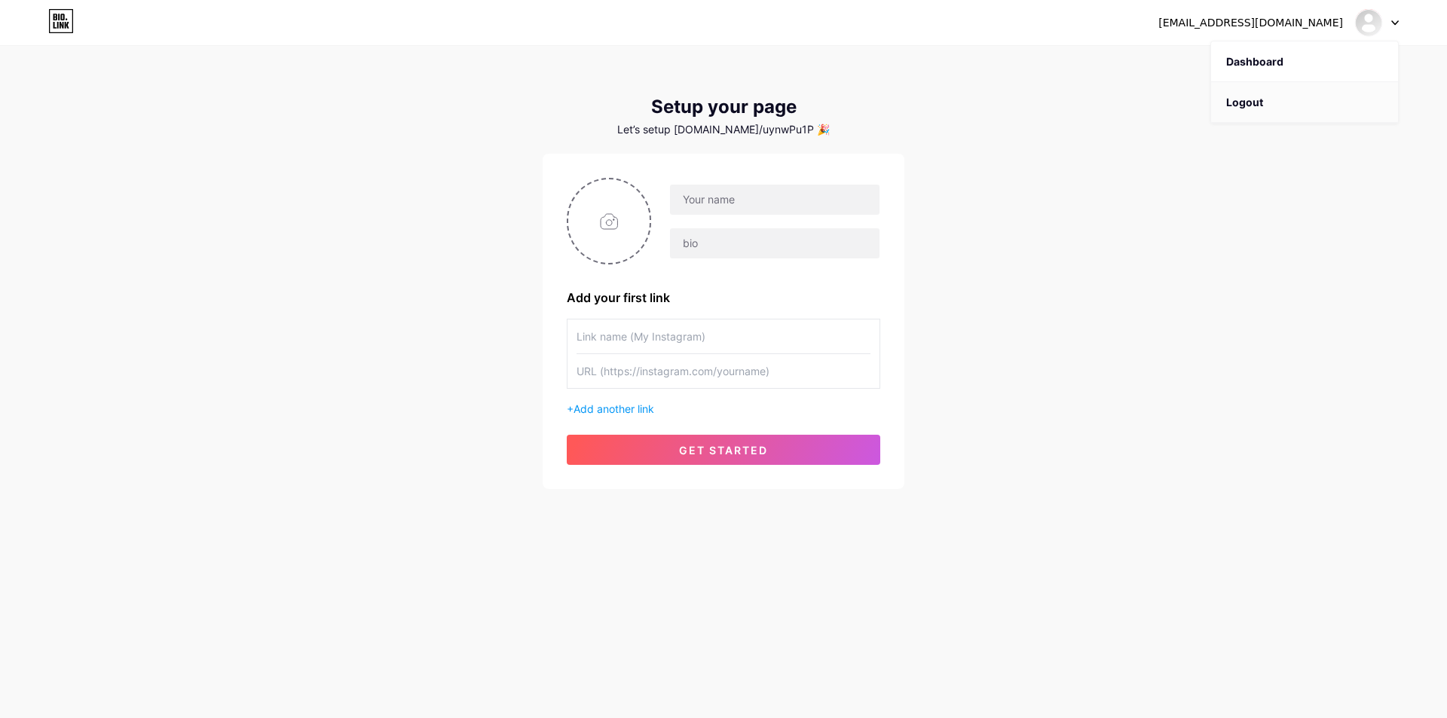
click at [1255, 108] on li "Logout" at bounding box center [1304, 102] width 187 height 41
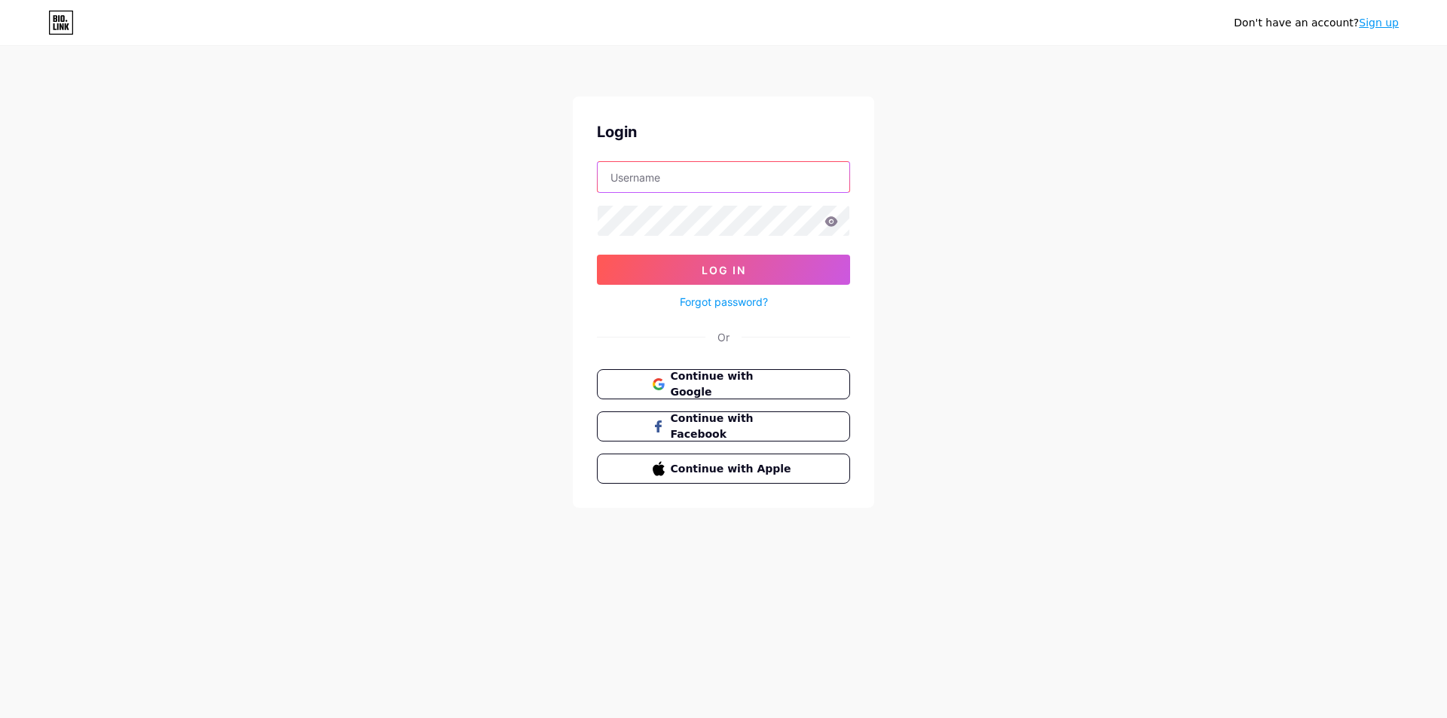
type input "[EMAIL_ADDRESS][DOMAIN_NAME]"
